Goal: Information Seeking & Learning: Learn about a topic

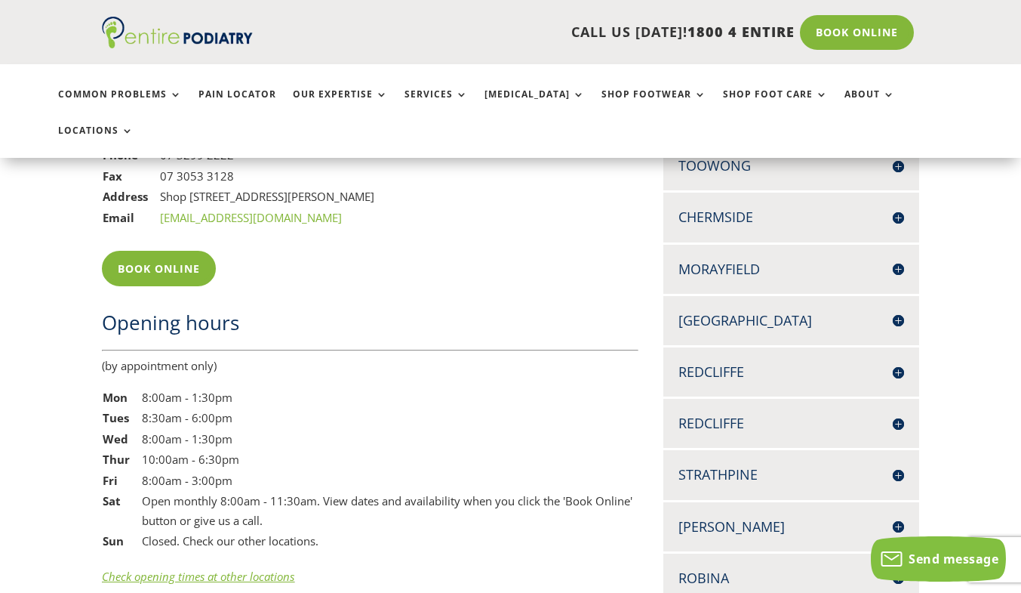
scroll to position [1179, 0]
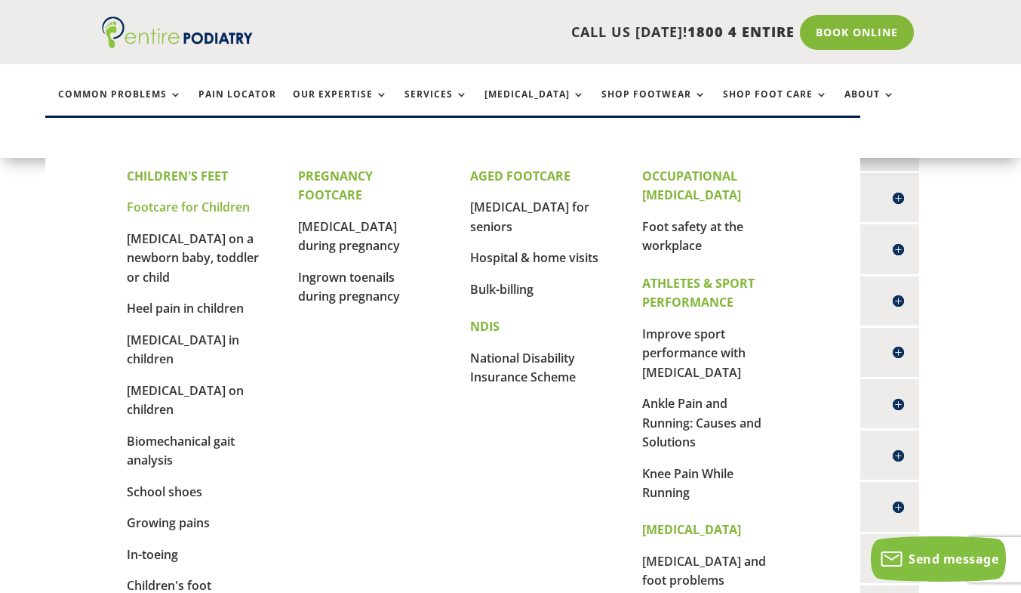
click at [198, 214] on link "Footcare for Children" at bounding box center [188, 207] width 123 height 17
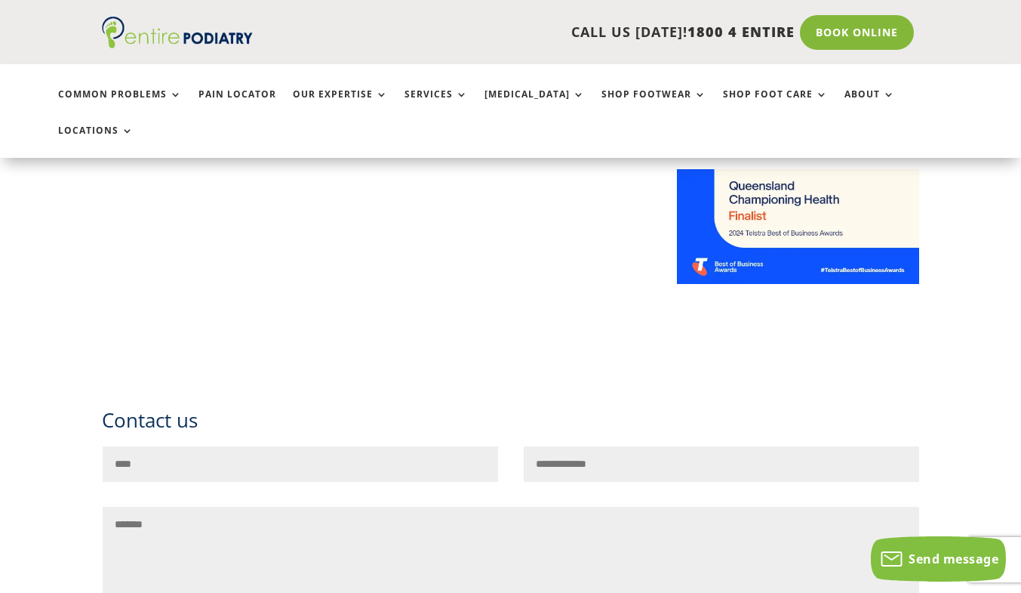
scroll to position [1249, 0]
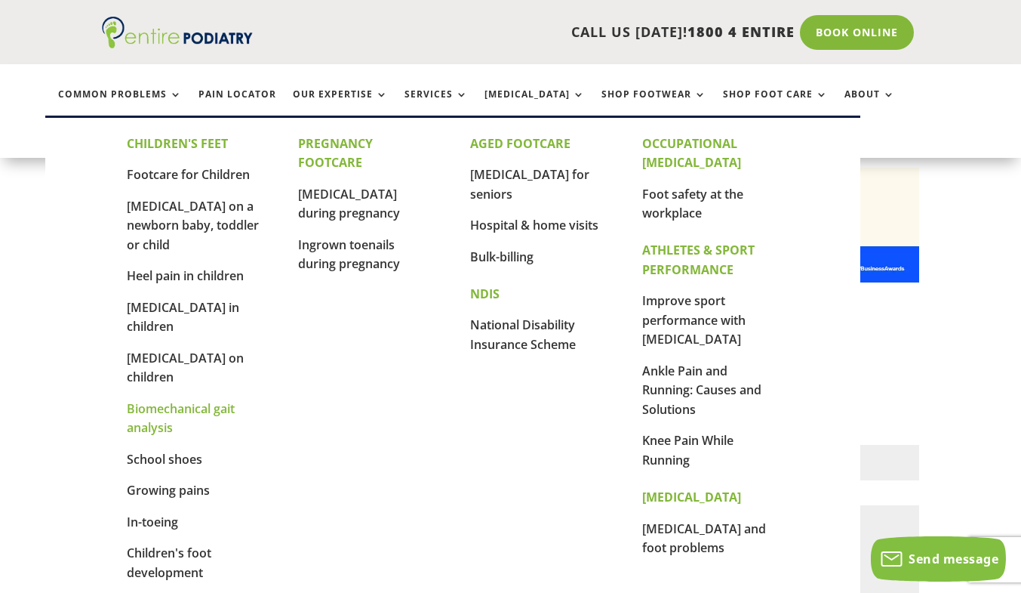
click at [186, 400] on link "Biomechanical gait analysis" at bounding box center [181, 418] width 108 height 36
click at [182, 544] on p "Children's foot development" at bounding box center [195, 569] width 136 height 51
click at [182, 544] on link "Children's foot development" at bounding box center [169, 562] width 85 height 36
